Goal: Information Seeking & Learning: Check status

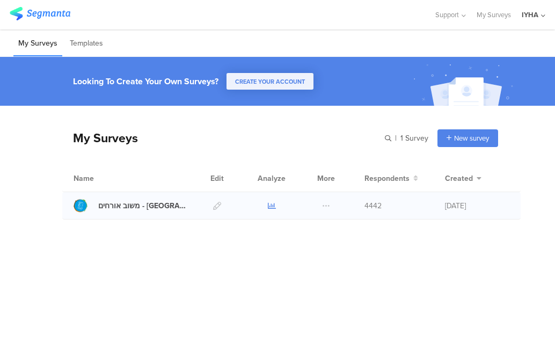
click at [271, 206] on icon at bounding box center [272, 206] width 8 height 8
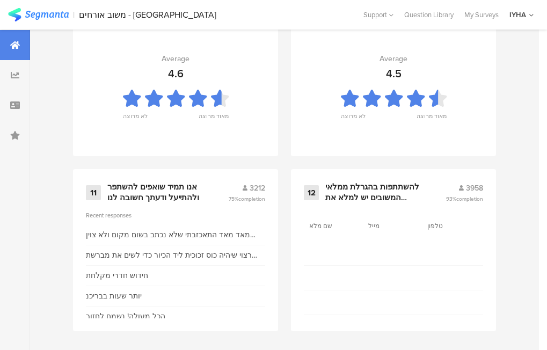
scroll to position [1246, 0]
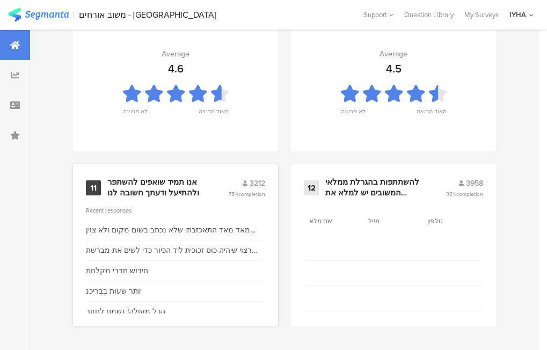
click at [151, 186] on div "אנו תמיד שואפים להשתפר ולהתייעל ודעתך חשובה לנו" at bounding box center [154, 187] width 95 height 21
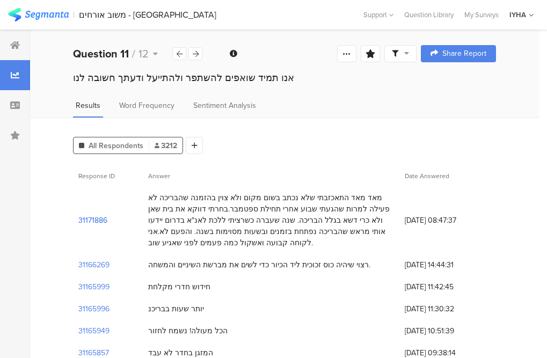
click at [93, 222] on section "31171886" at bounding box center [92, 220] width 29 height 11
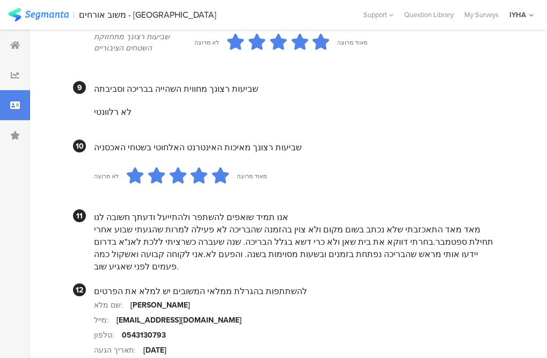
scroll to position [1066, 0]
